Goal: Entertainment & Leisure: Browse casually

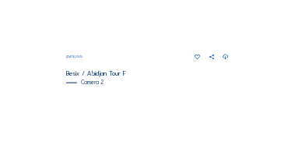
scroll to position [249, 0]
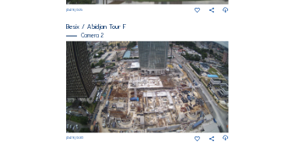
click at [186, 113] on img at bounding box center [148, 87] width 164 height 92
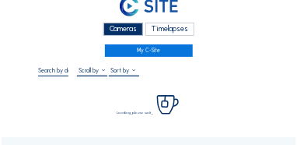
scroll to position [47, 0]
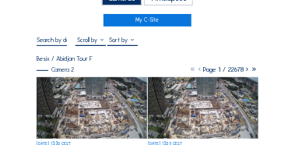
click at [65, 109] on img at bounding box center [92, 108] width 110 height 62
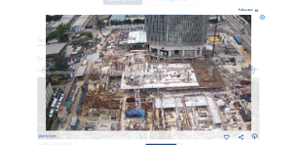
drag, startPoint x: 128, startPoint y: 55, endPoint x: 126, endPoint y: 78, distance: 22.6
click at [126, 78] on img at bounding box center [149, 73] width 206 height 116
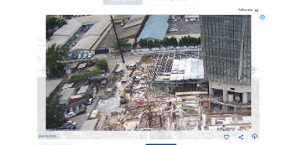
drag, startPoint x: 134, startPoint y: 65, endPoint x: 169, endPoint y: 72, distance: 35.7
click at [169, 72] on img at bounding box center [149, 73] width 206 height 116
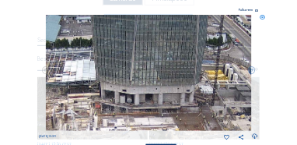
drag, startPoint x: 219, startPoint y: 68, endPoint x: 88, endPoint y: 72, distance: 130.9
click at [88, 72] on img at bounding box center [149, 73] width 206 height 116
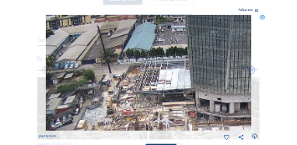
drag, startPoint x: 187, startPoint y: 83, endPoint x: 201, endPoint y: 86, distance: 14.4
click at [201, 86] on img at bounding box center [149, 73] width 206 height 116
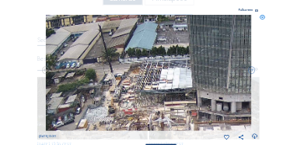
click at [262, 17] on icon at bounding box center [262, 17] width 5 height 5
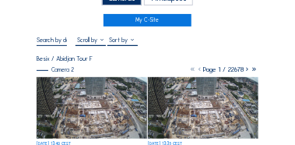
click at [103, 98] on img at bounding box center [92, 108] width 110 height 62
